Goal: Task Accomplishment & Management: Manage account settings

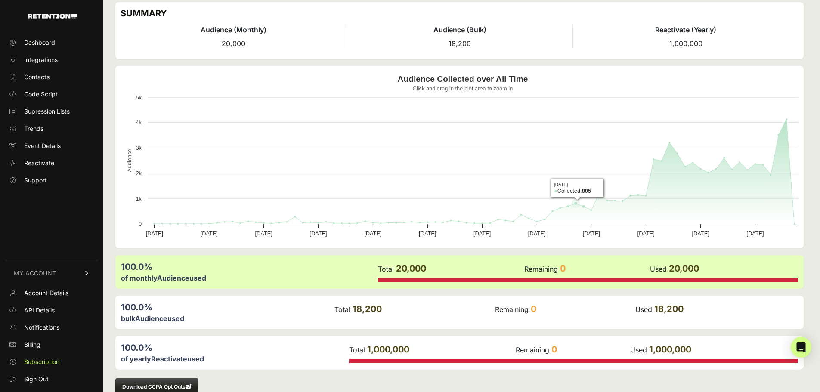
scroll to position [88, 0]
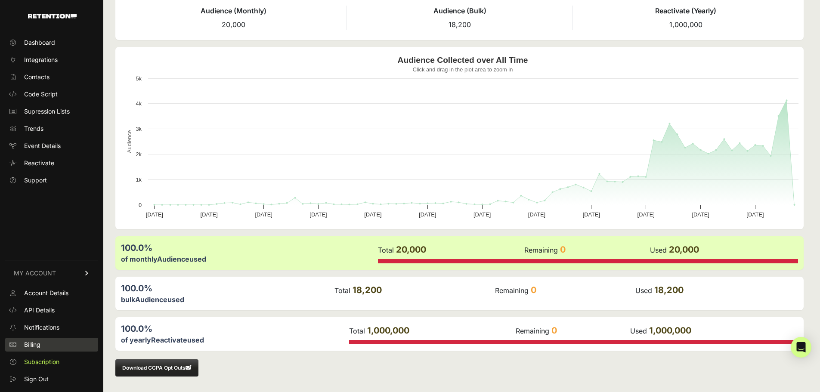
click at [35, 343] on span "Billing" at bounding box center [32, 345] width 16 height 9
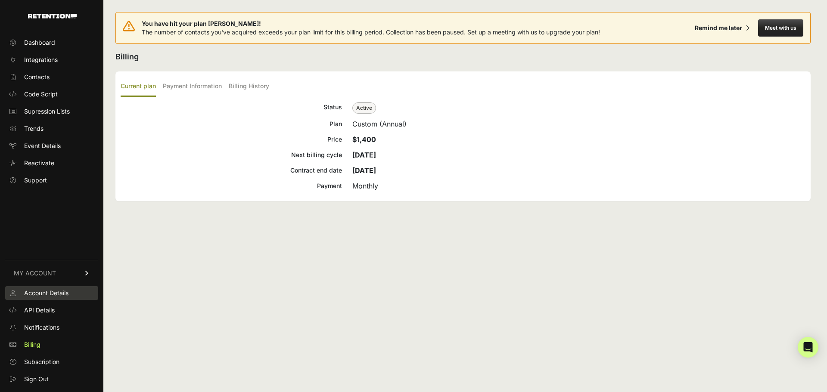
click at [40, 295] on span "Account Details" at bounding box center [46, 293] width 44 height 9
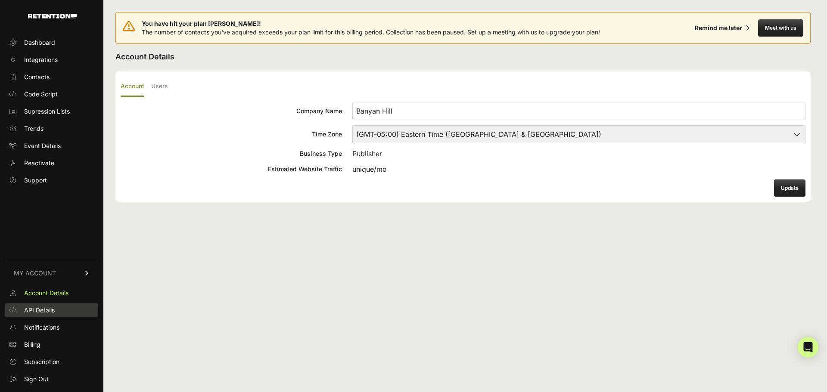
click at [41, 310] on span "API Details" at bounding box center [39, 310] width 31 height 9
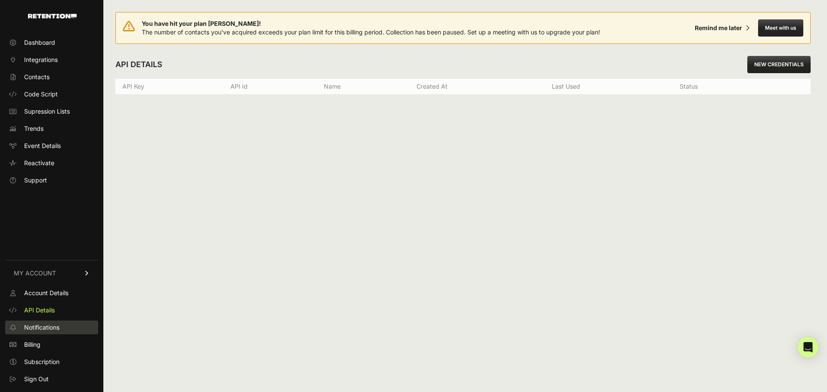
click at [46, 329] on span "Notifications" at bounding box center [41, 327] width 35 height 9
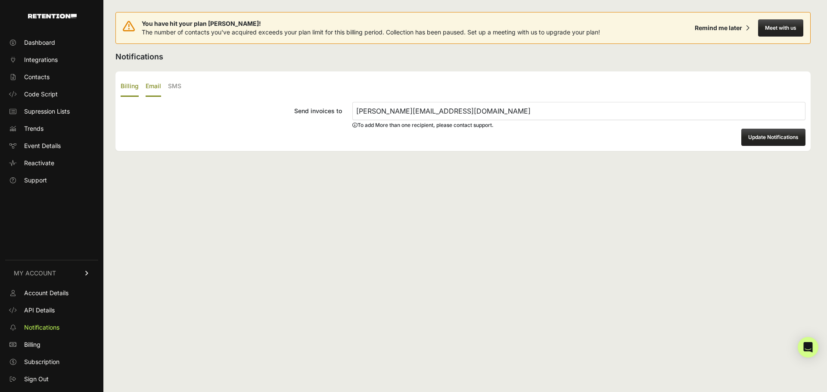
click at [148, 85] on label "Email" at bounding box center [154, 87] width 16 height 20
click at [0, 0] on input "Email" at bounding box center [0, 0] width 0 height 0
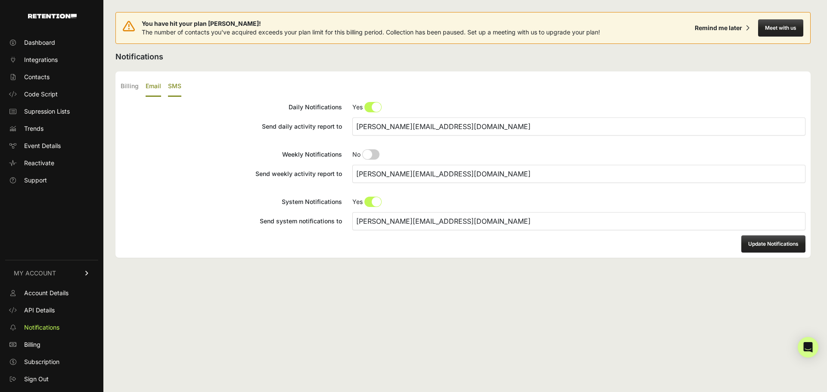
click at [180, 84] on label "SMS" at bounding box center [174, 87] width 13 height 20
click at [0, 0] on input "SMS" at bounding box center [0, 0] width 0 height 0
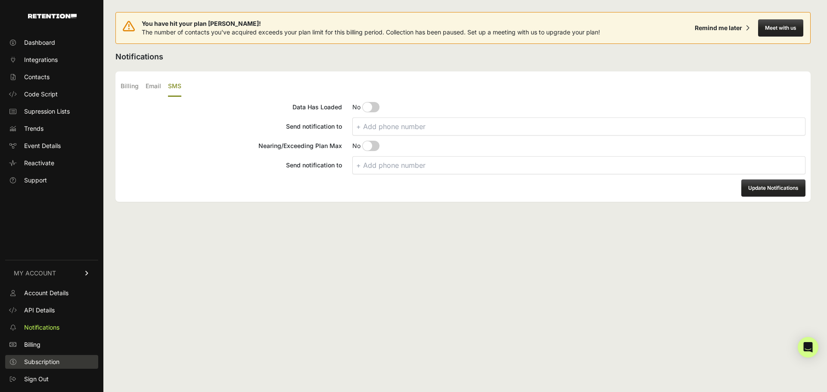
click at [38, 360] on span "Subscription" at bounding box center [41, 362] width 35 height 9
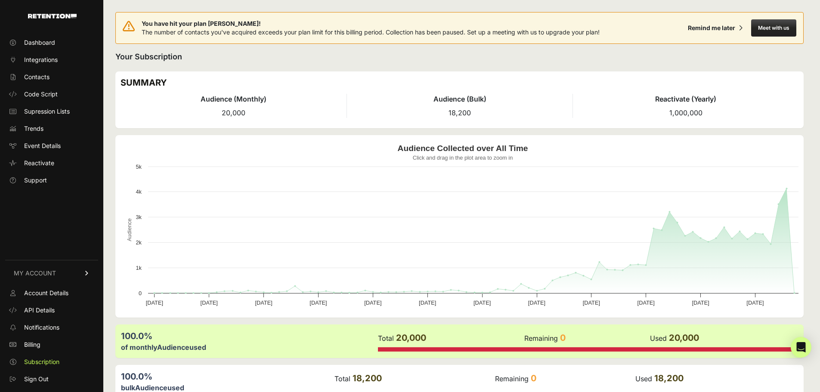
click at [478, 340] on td "Total 20,000" at bounding box center [451, 338] width 146 height 17
